Goal: Task Accomplishment & Management: Manage account settings

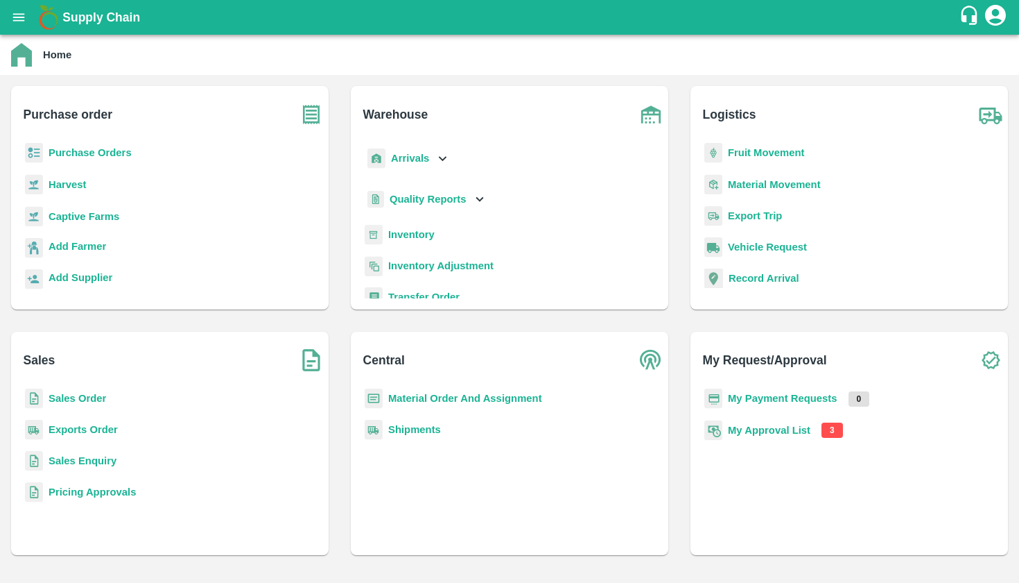
click at [423, 236] on b "Inventory" at bounding box center [411, 234] width 46 height 11
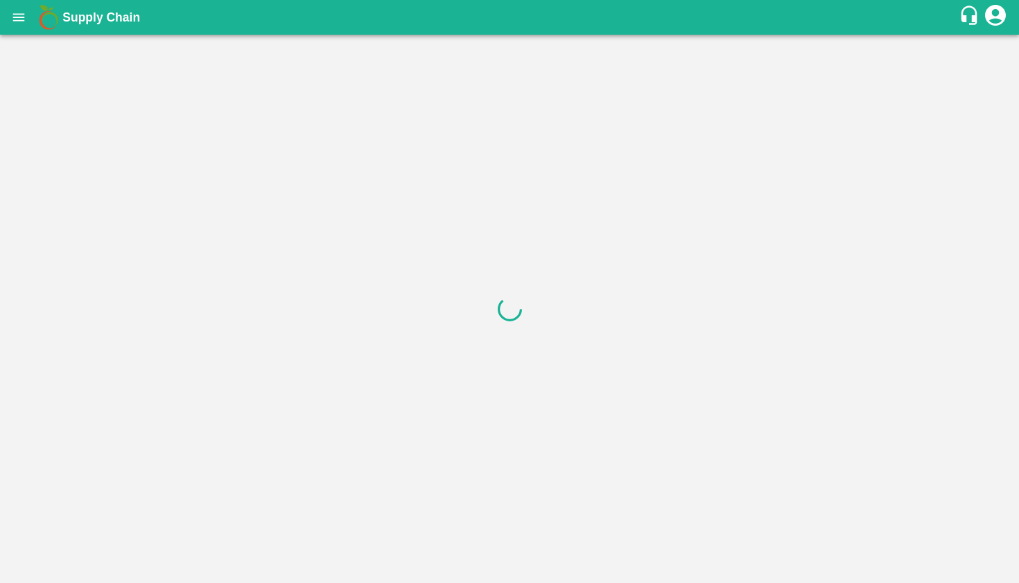
click at [16, 21] on icon "open drawer" at bounding box center [19, 17] width 12 height 8
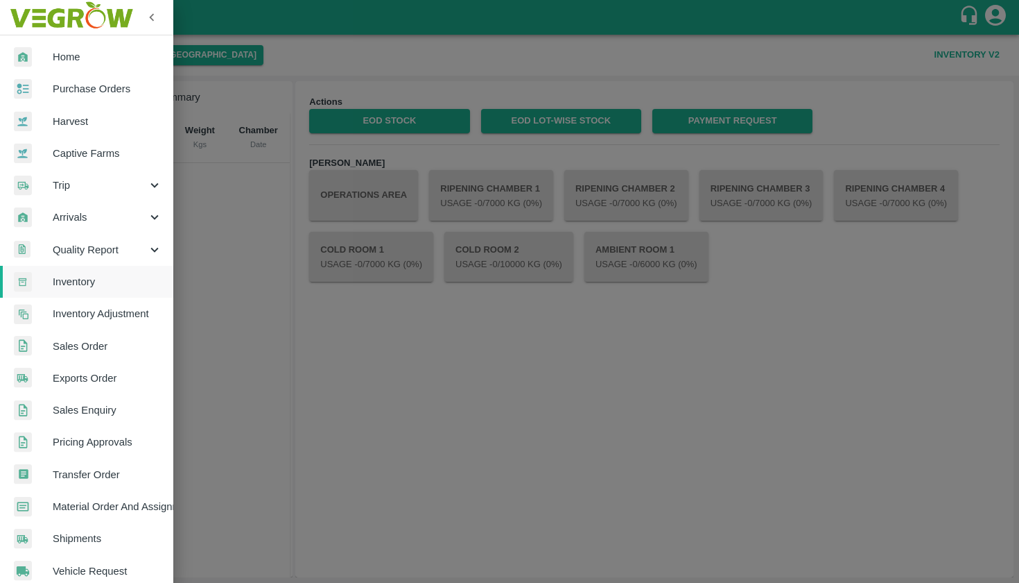
click at [405, 71] on div at bounding box center [509, 291] width 1019 height 583
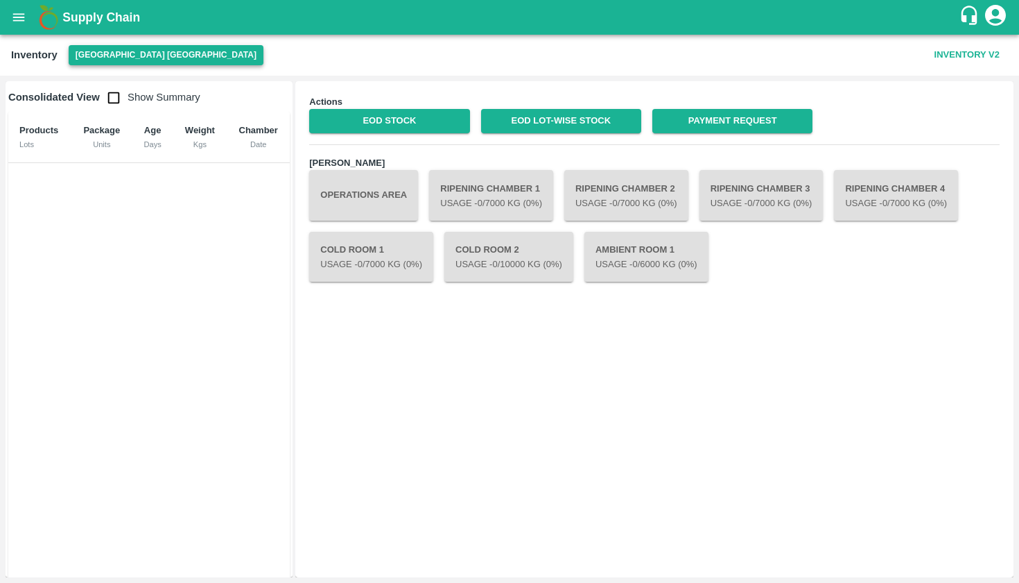
click at [112, 59] on button "[GEOGRAPHIC_DATA] [GEOGRAPHIC_DATA]" at bounding box center [166, 55] width 195 height 20
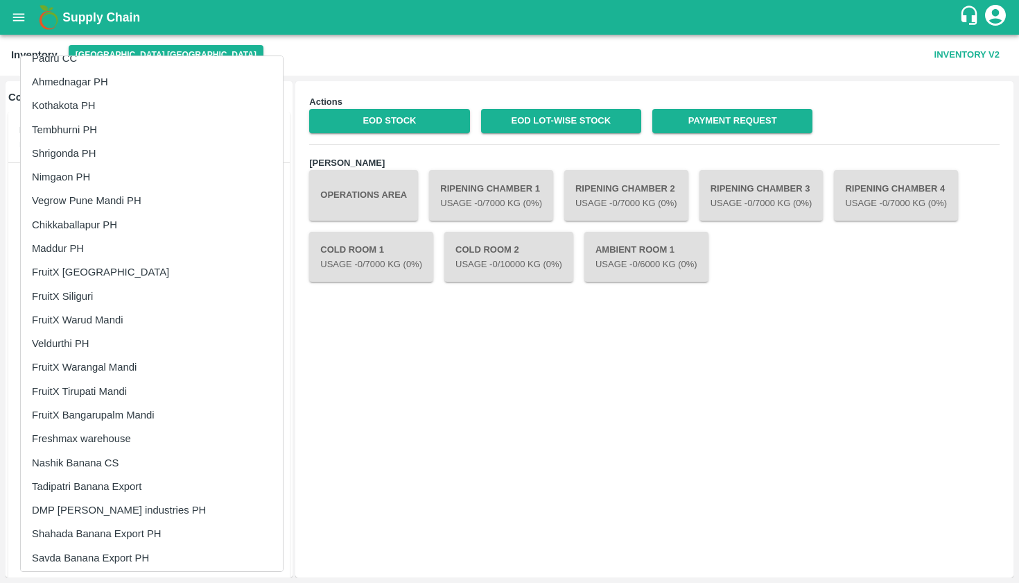
scroll to position [415, 0]
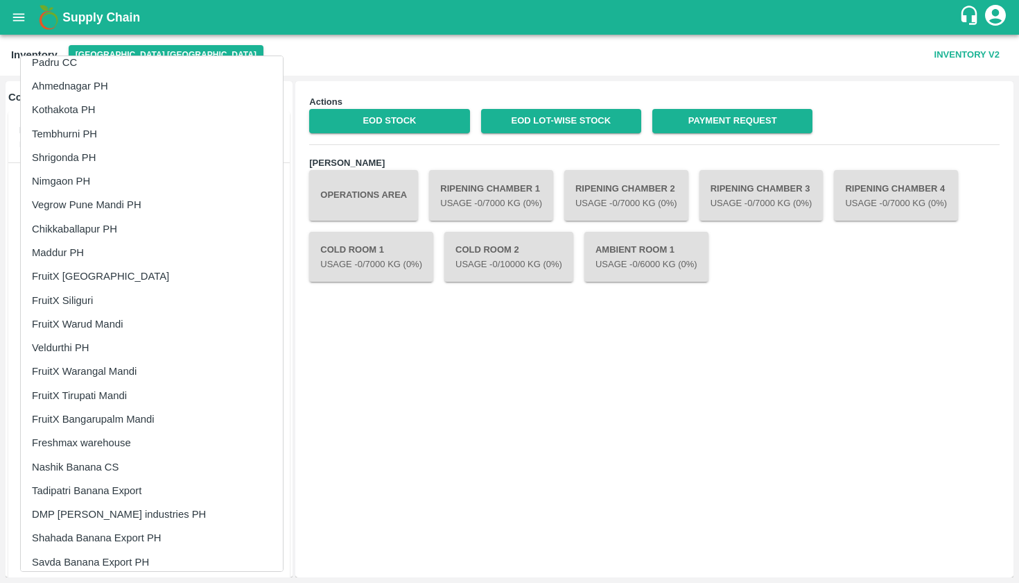
click at [94, 132] on li "Tembhurni PH" at bounding box center [152, 134] width 262 height 24
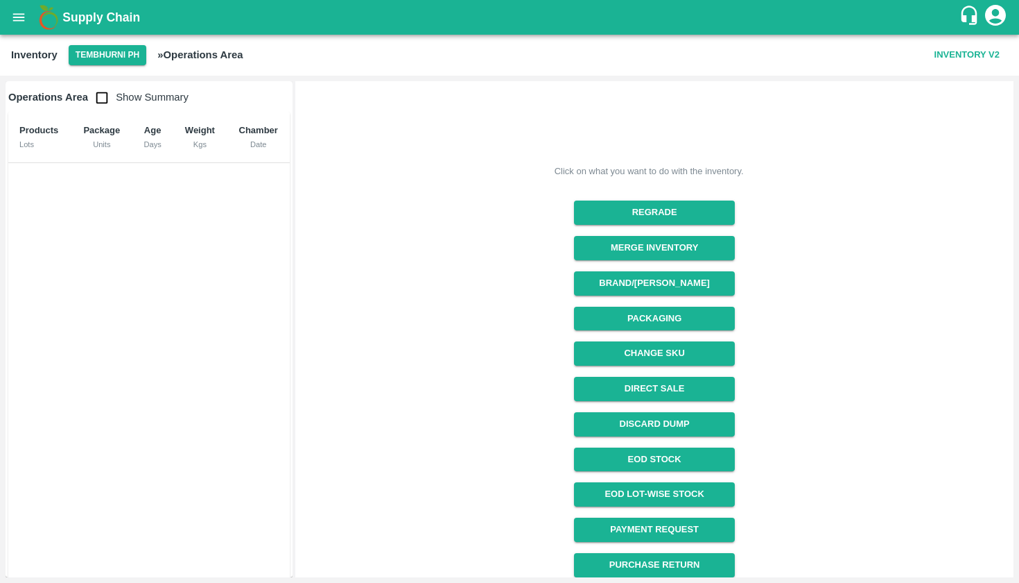
scroll to position [53, 0]
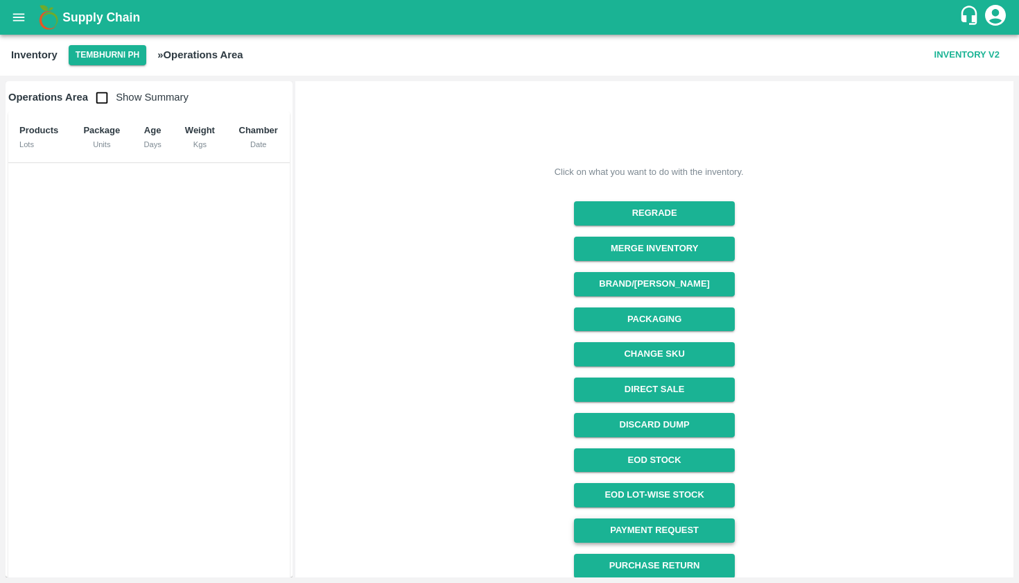
click at [642, 522] on link "Payment Request" at bounding box center [654, 530] width 160 height 24
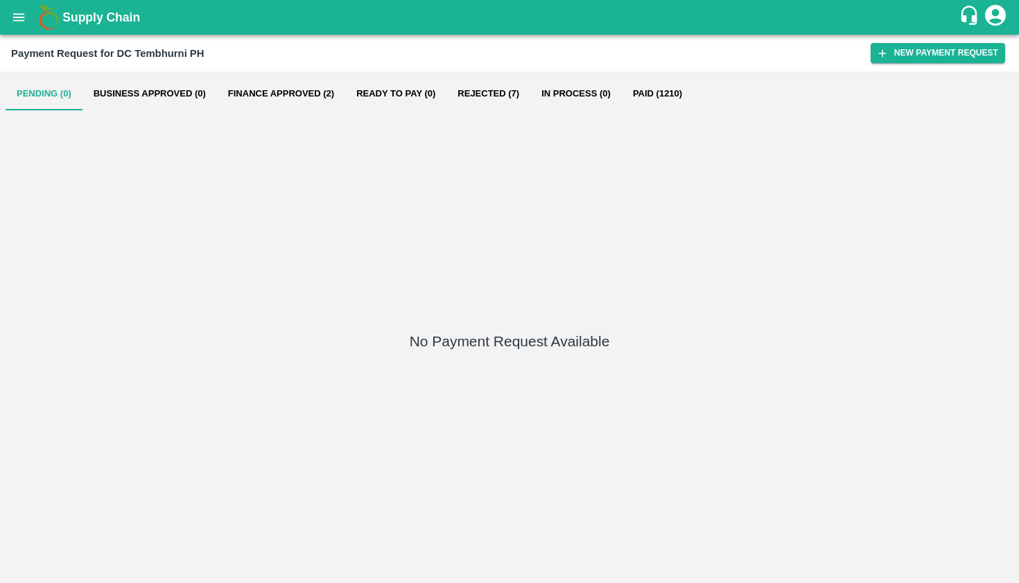
click at [652, 89] on button "Paid (1210)" at bounding box center [657, 93] width 71 height 33
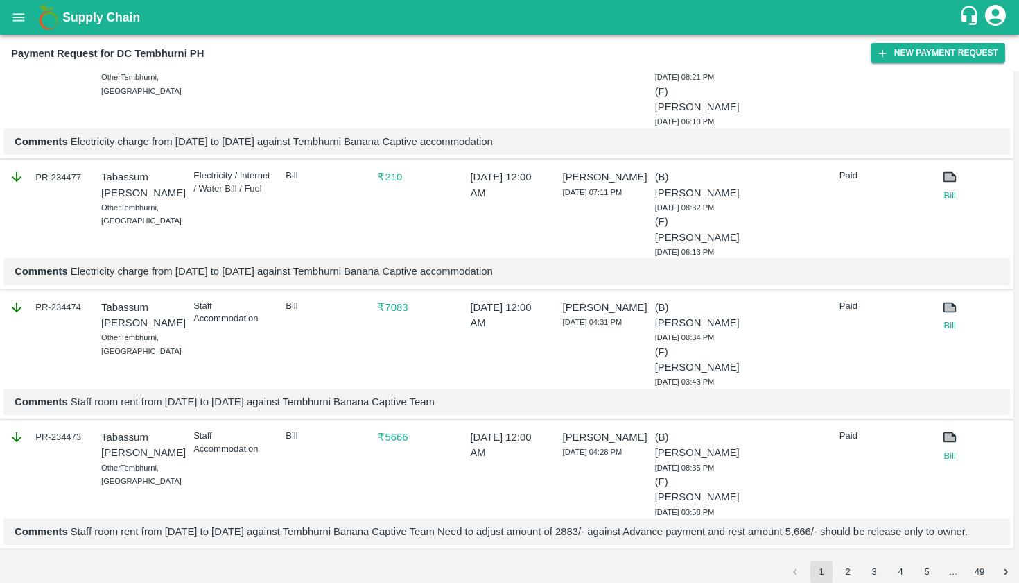
scroll to position [2873, 0]
click at [848, 570] on button "2" at bounding box center [848, 571] width 22 height 22
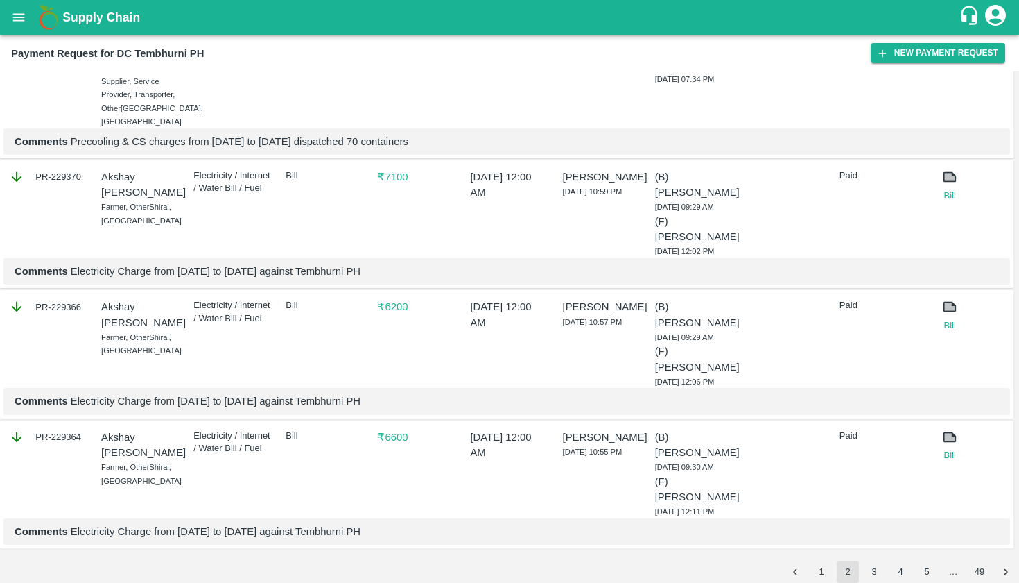
scroll to position [0, 0]
click at [881, 574] on button "3" at bounding box center [874, 571] width 22 height 22
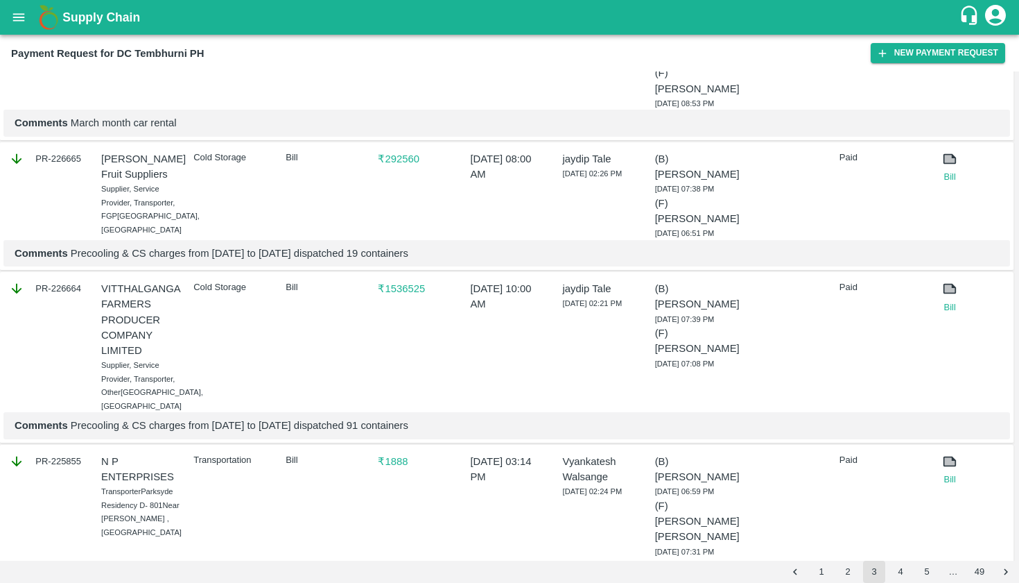
scroll to position [786, 0]
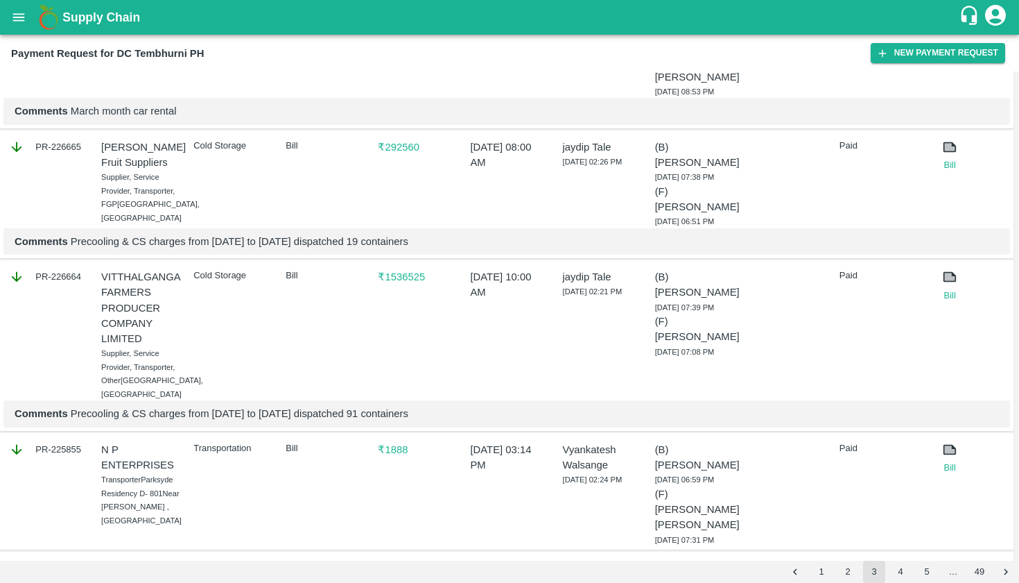
click at [813, 350] on div at bounding box center [784, 332] width 84 height 137
